Goal: Navigation & Orientation: Go to known website

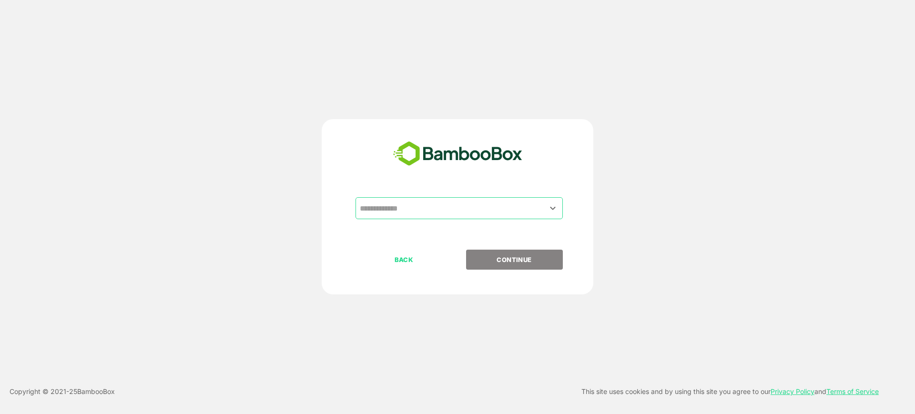
click at [394, 224] on div "​" at bounding box center [457, 223] width 237 height 52
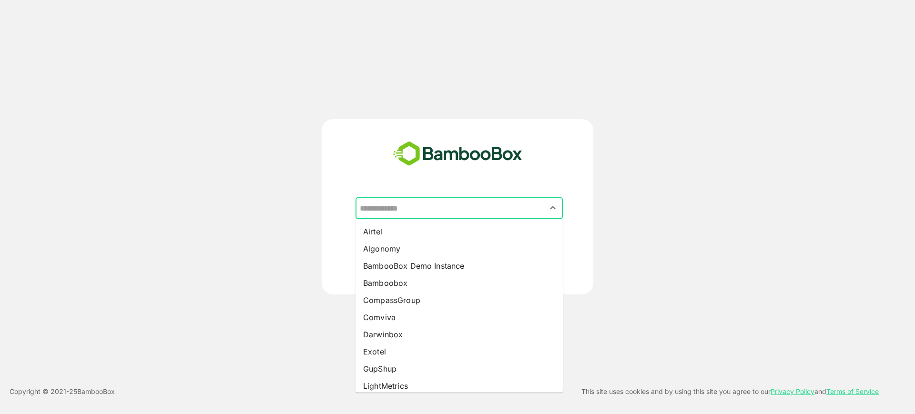
click at [397, 215] on input "text" at bounding box center [458, 208] width 203 height 18
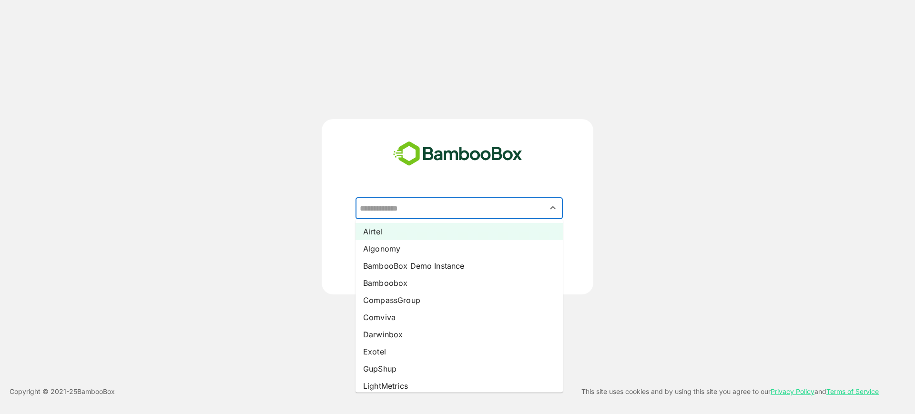
click at [392, 230] on li "Airtel" at bounding box center [458, 231] width 207 height 17
type input "******"
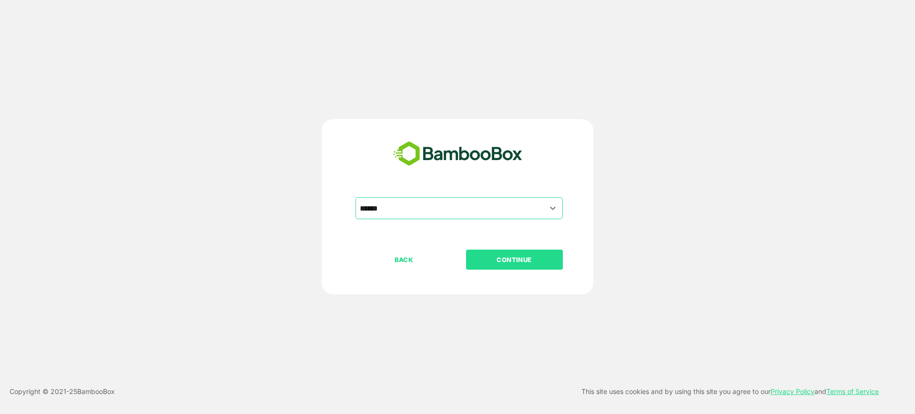
click at [504, 265] on button "CONTINUE" at bounding box center [514, 260] width 97 height 20
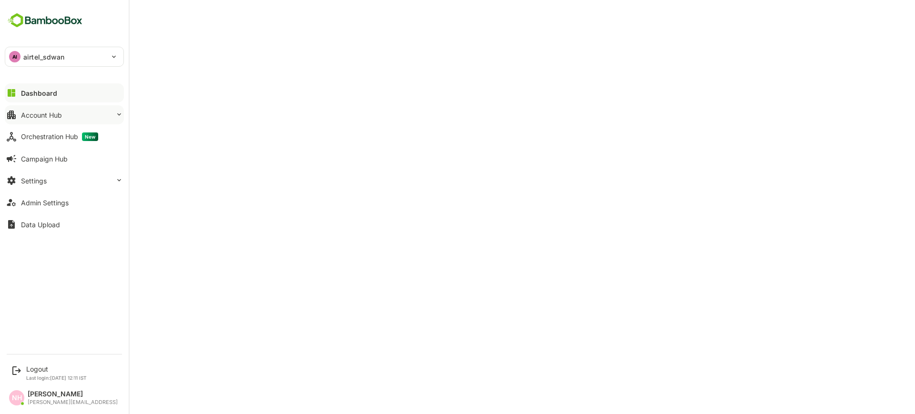
click at [27, 122] on button "Account Hub" at bounding box center [64, 114] width 119 height 19
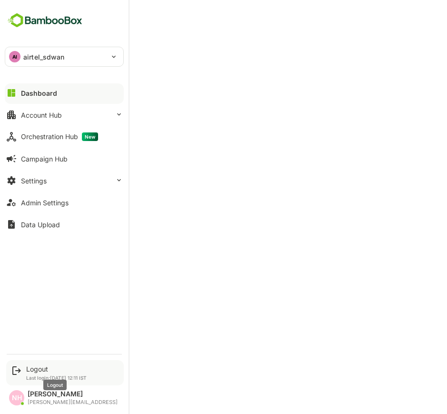
click at [56, 371] on div "Logout" at bounding box center [56, 369] width 60 height 8
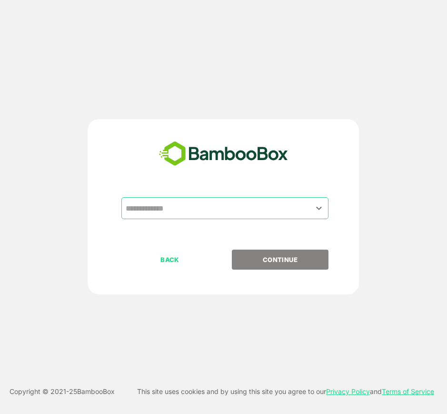
click at [310, 202] on input "text" at bounding box center [224, 208] width 203 height 18
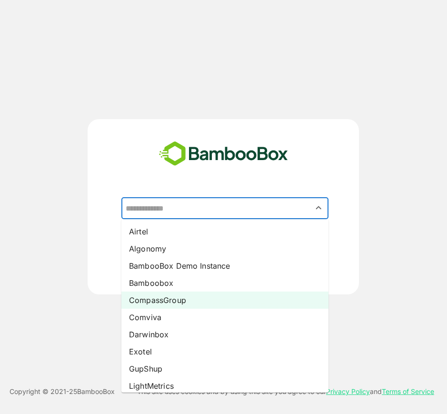
click at [196, 308] on li "CompassGroup" at bounding box center [224, 300] width 207 height 17
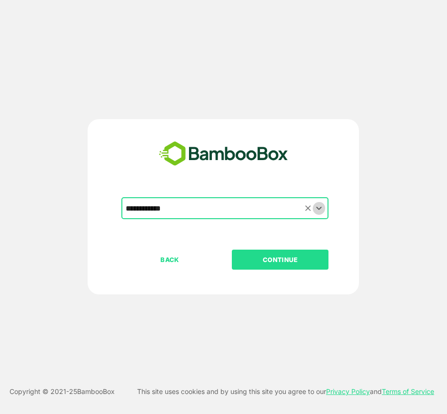
click at [317, 206] on icon "Open" at bounding box center [318, 207] width 11 height 11
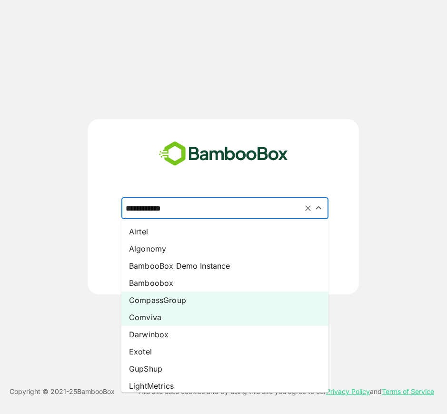
click at [187, 322] on li "Comviva" at bounding box center [224, 317] width 207 height 17
type input "*******"
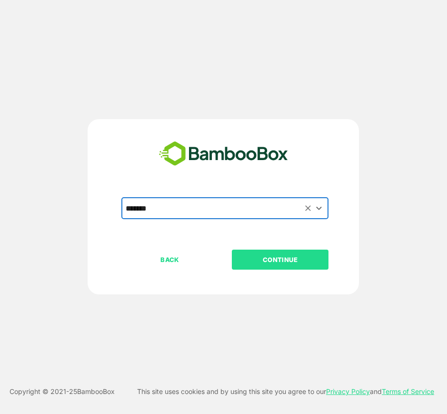
click at [268, 257] on p "CONTINUE" at bounding box center [280, 259] width 95 height 10
